Goal: Information Seeking & Learning: Learn about a topic

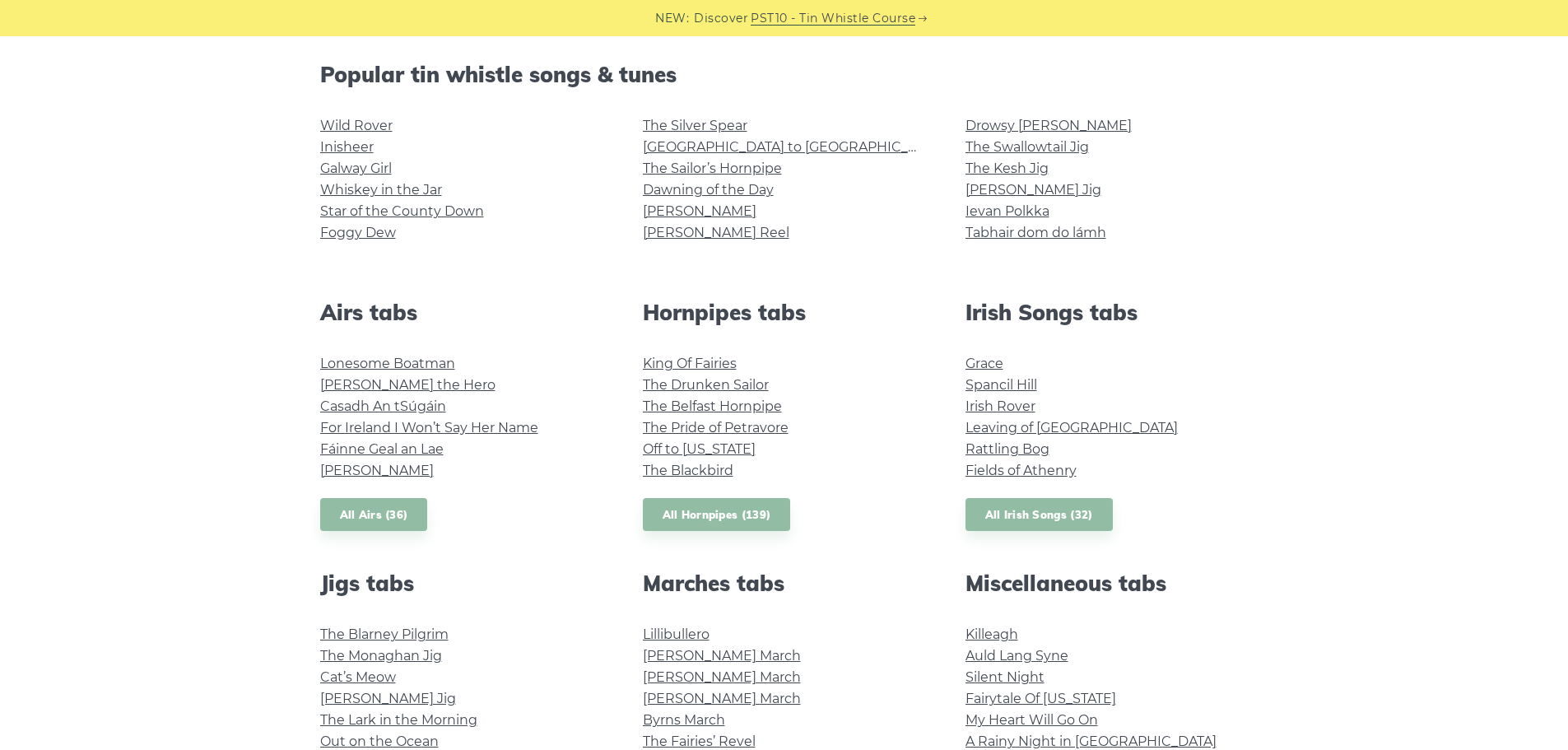
scroll to position [411, 0]
click at [375, 170] on link "Galway Girl" at bounding box center [355, 167] width 72 height 16
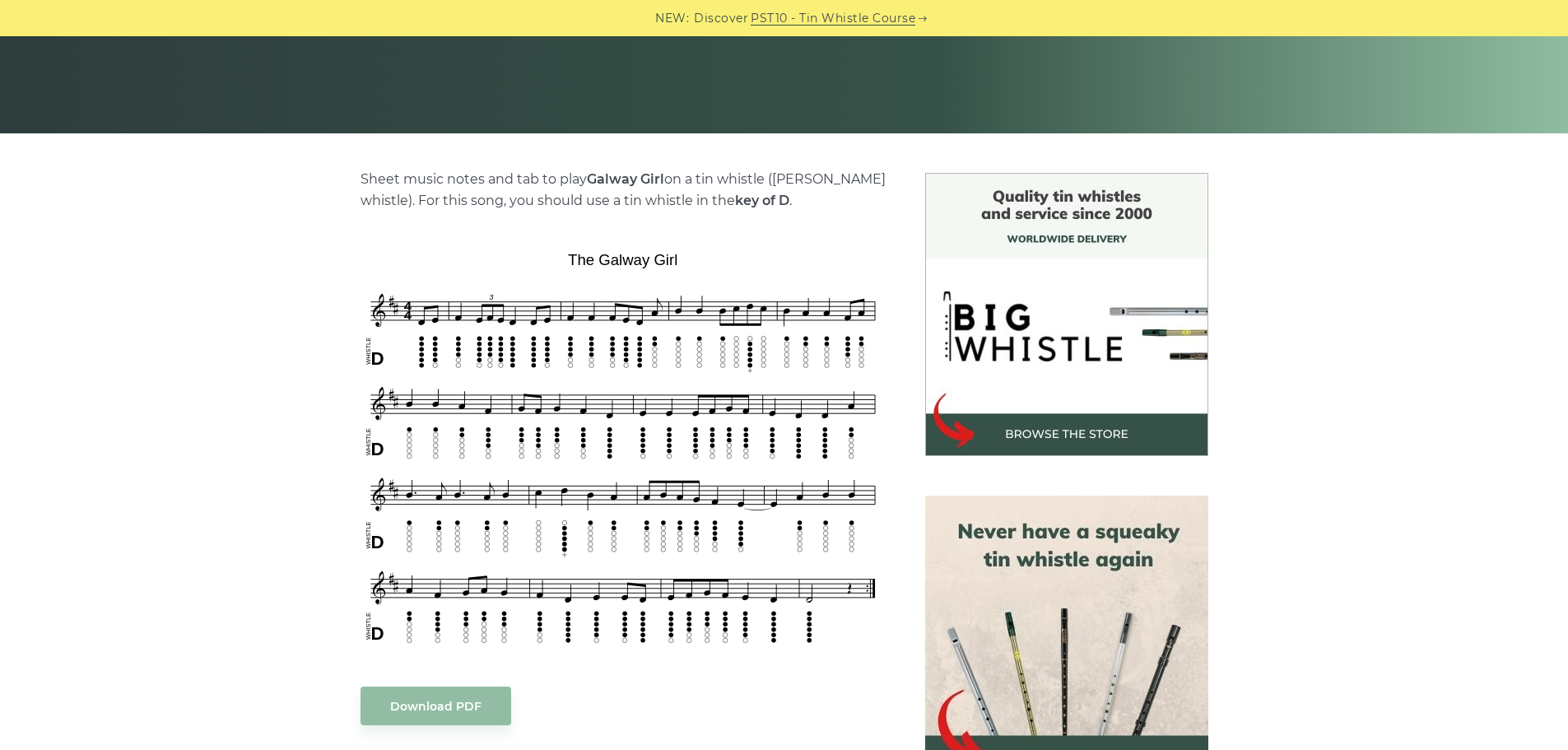
scroll to position [329, 0]
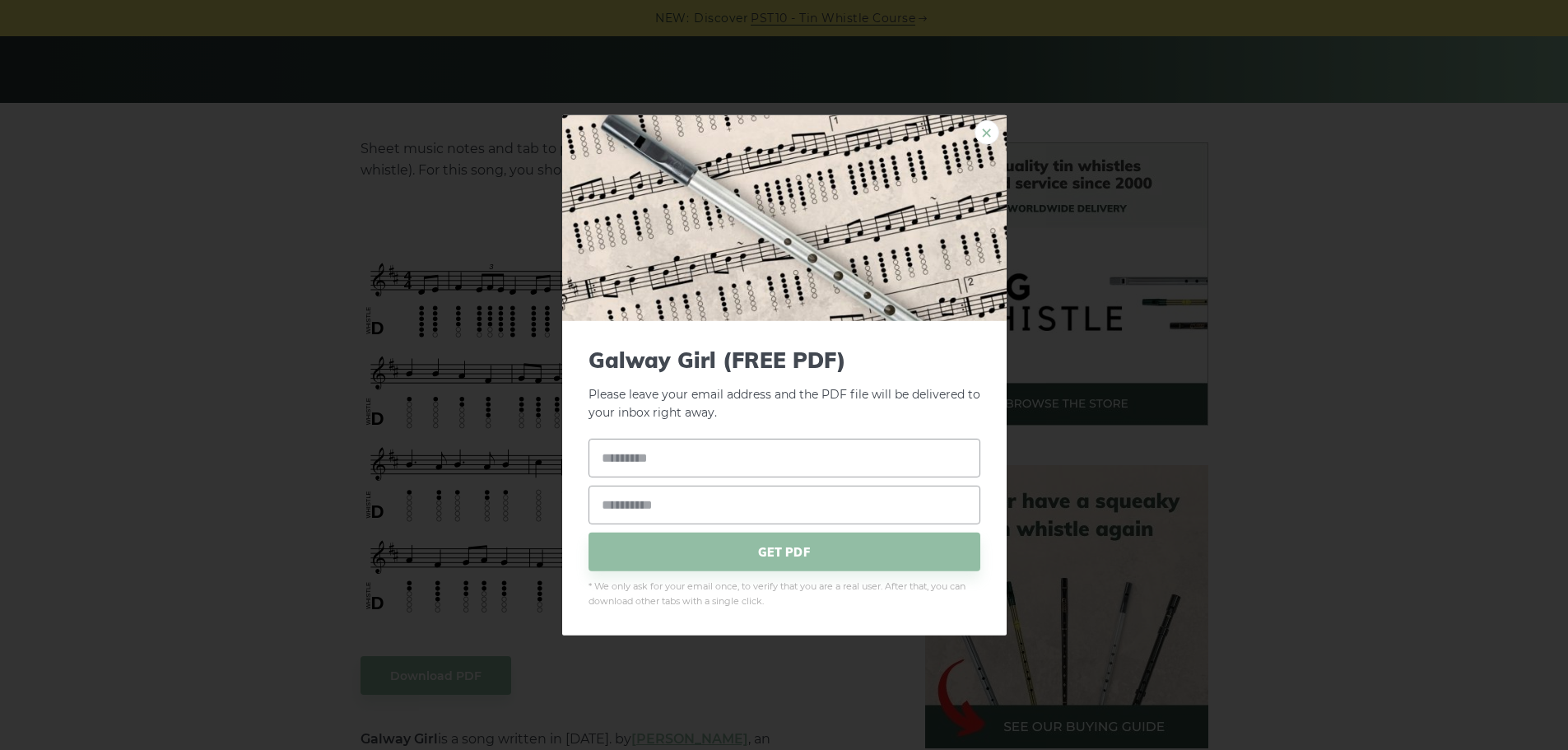
click at [981, 126] on link "×" at bounding box center [987, 131] width 25 height 25
click at [982, 132] on link "×" at bounding box center [987, 131] width 25 height 25
